Goal: Information Seeking & Learning: Compare options

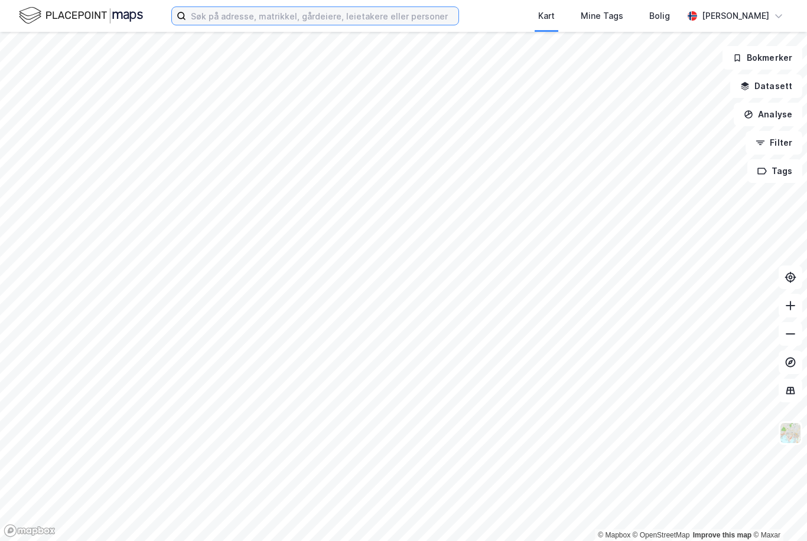
click at [223, 21] on input at bounding box center [322, 16] width 272 height 18
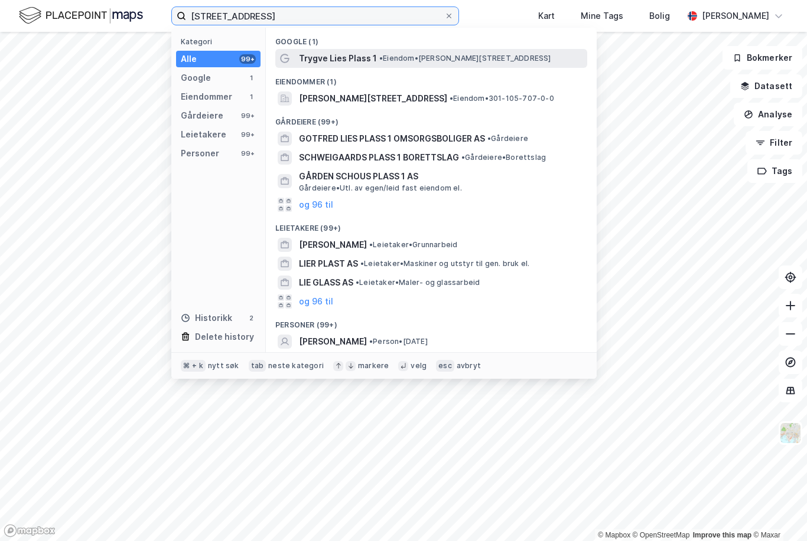
type input "[STREET_ADDRESS]"
click at [371, 61] on span "Trygve Lies Plass 1" at bounding box center [338, 58] width 78 height 14
